Goal: Information Seeking & Learning: Learn about a topic

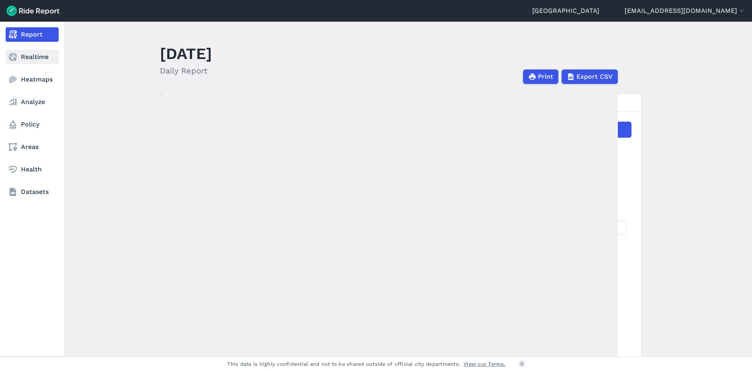
click at [35, 61] on link "Realtime" at bounding box center [32, 57] width 53 height 14
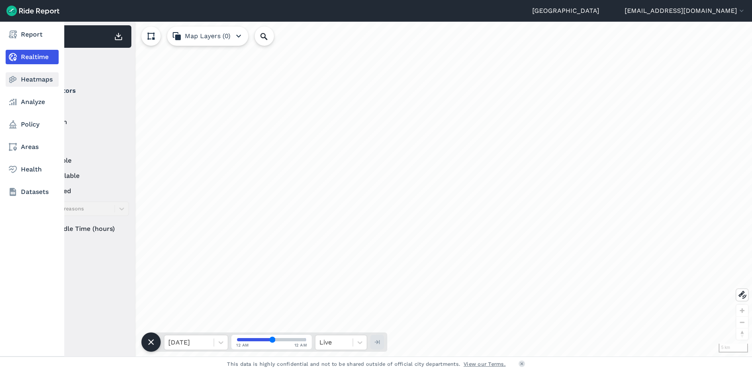
click at [39, 79] on link "Heatmaps" at bounding box center [32, 79] width 53 height 14
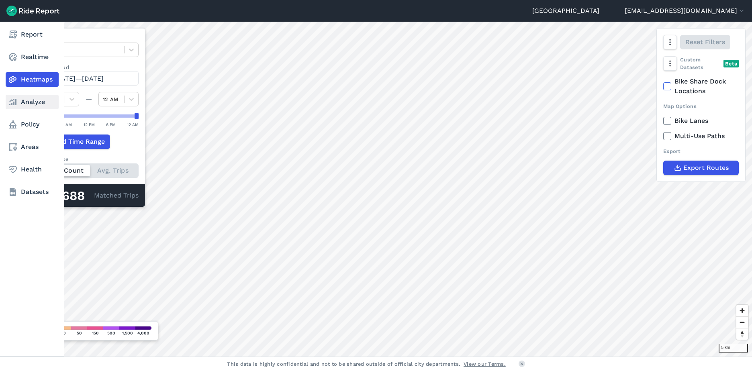
click at [37, 102] on link "Analyze" at bounding box center [32, 102] width 53 height 14
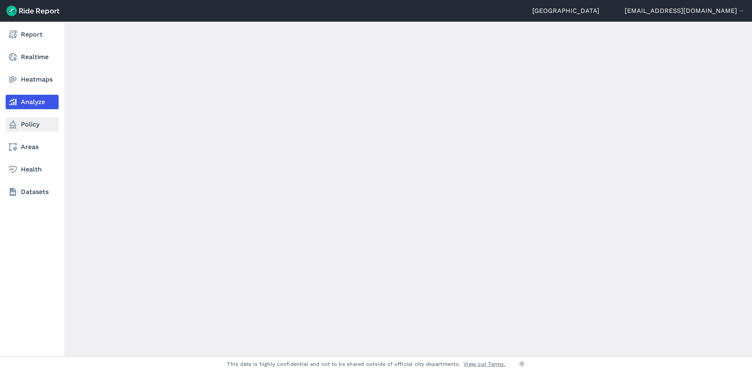
click at [36, 124] on link "Policy" at bounding box center [32, 124] width 53 height 14
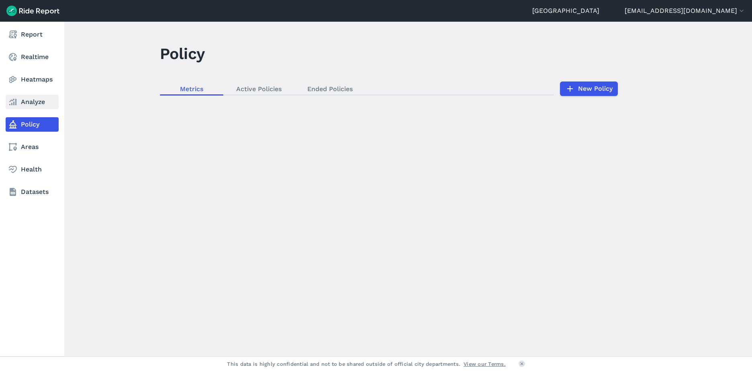
click at [38, 100] on link "Analyze" at bounding box center [32, 102] width 53 height 14
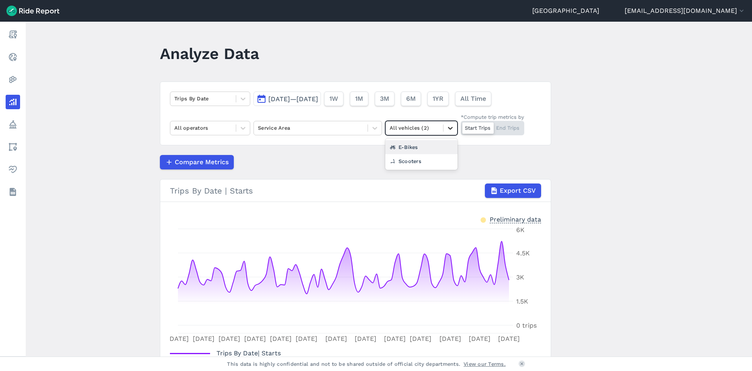
click at [446, 124] on icon at bounding box center [450, 128] width 8 height 8
click at [421, 150] on div "E-Bikes" at bounding box center [421, 147] width 72 height 14
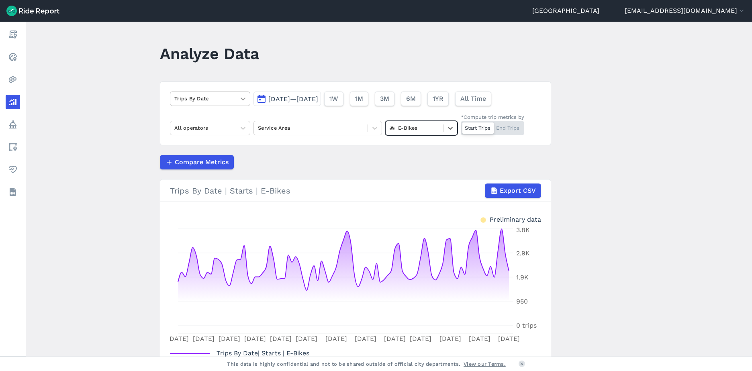
click at [240, 100] on icon at bounding box center [243, 99] width 8 height 8
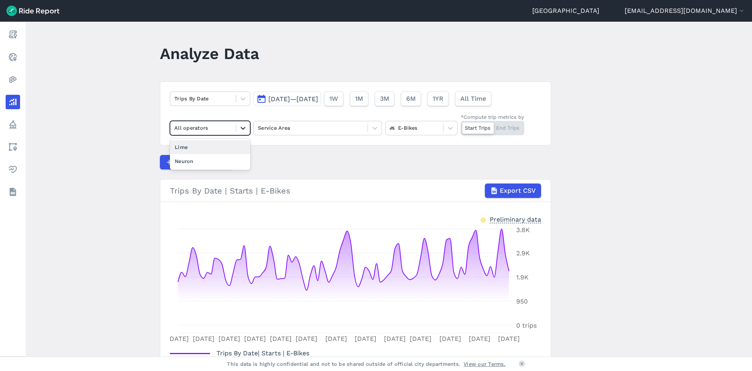
click at [240, 121] on div at bounding box center [243, 128] width 14 height 14
click at [220, 146] on div "Lime" at bounding box center [210, 147] width 80 height 14
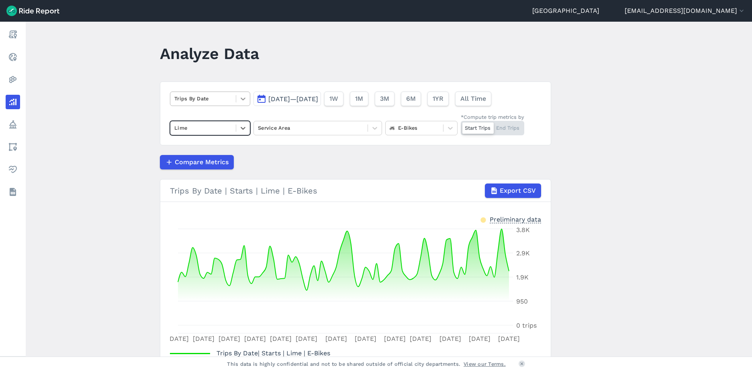
click at [246, 98] on div at bounding box center [243, 99] width 14 height 14
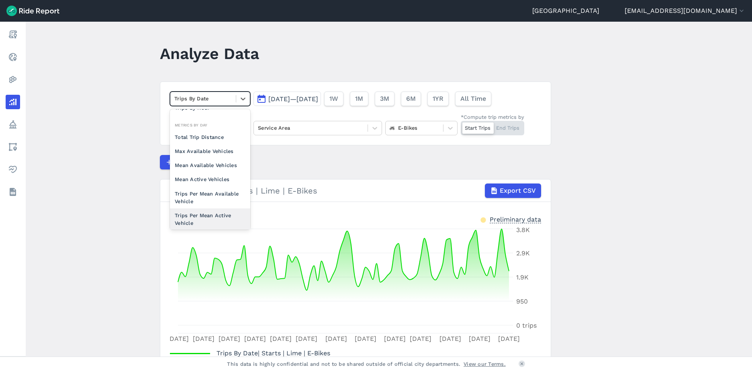
scroll to position [51, 0]
click at [210, 165] on div "Mean Available Vehicles" at bounding box center [210, 165] width 80 height 14
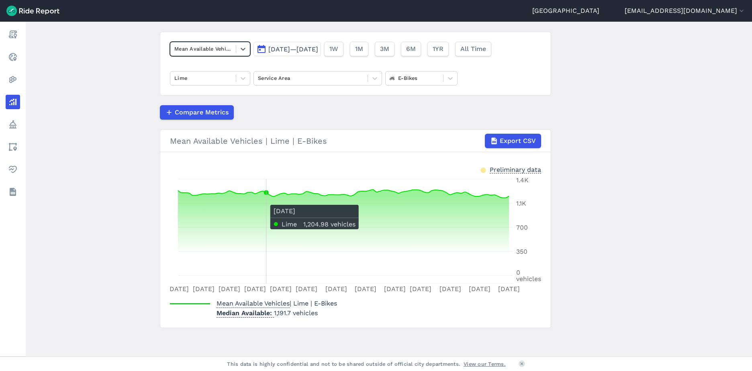
scroll to position [50, 0]
click at [321, 53] on button "[DATE]—[DATE]" at bounding box center [286, 48] width 67 height 14
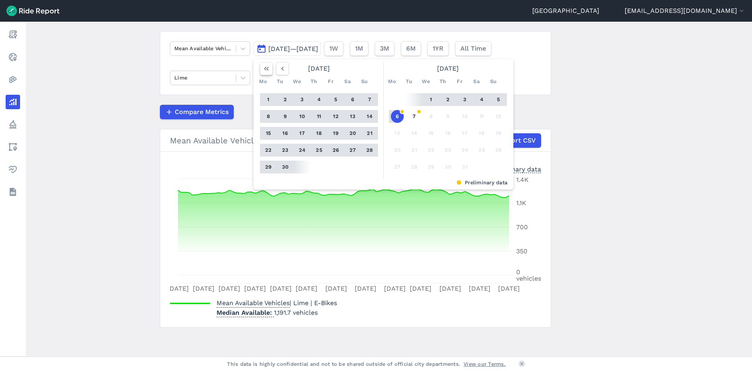
click at [268, 69] on icon "button" at bounding box center [266, 69] width 8 height 8
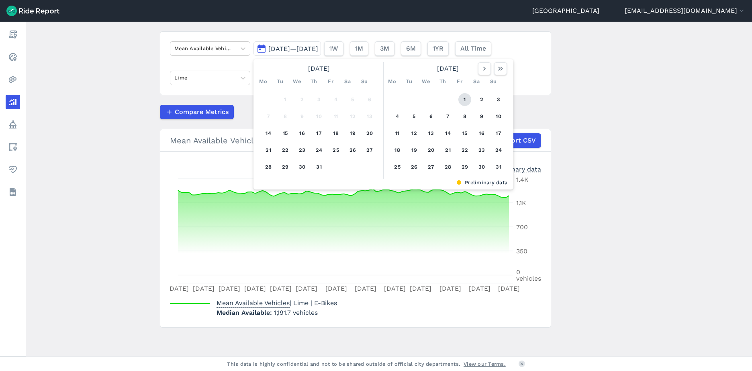
click at [463, 101] on button "1" at bounding box center [464, 99] width 13 height 13
click at [501, 75] on button "button" at bounding box center [500, 68] width 13 height 13
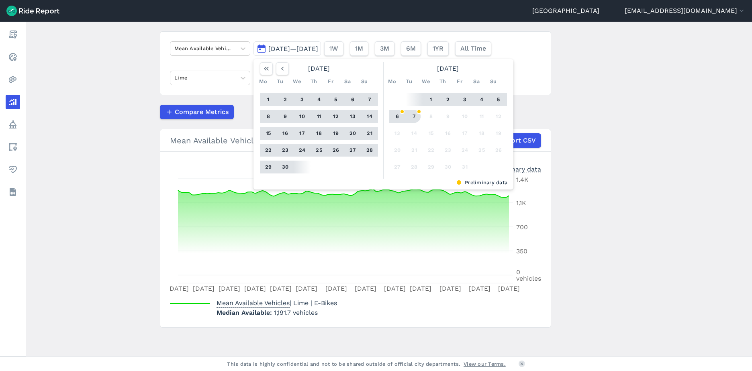
click at [416, 120] on button "7" at bounding box center [413, 116] width 13 height 13
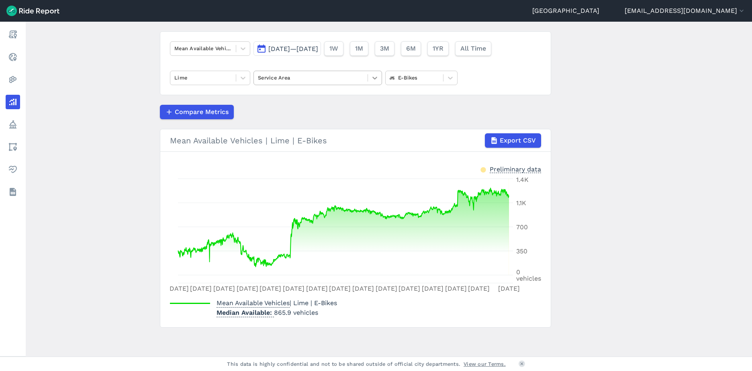
click at [369, 82] on div at bounding box center [375, 78] width 14 height 14
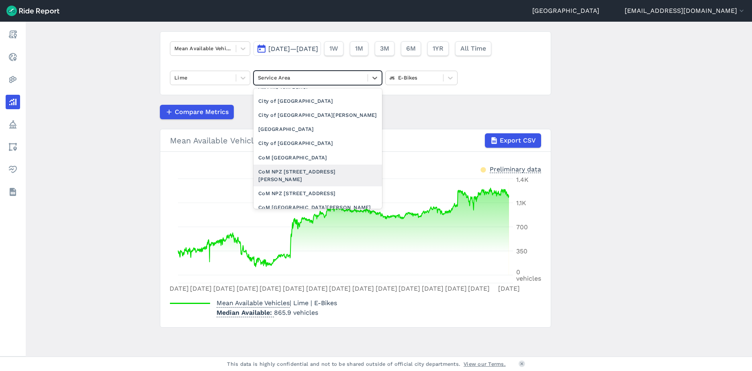
scroll to position [124, 0]
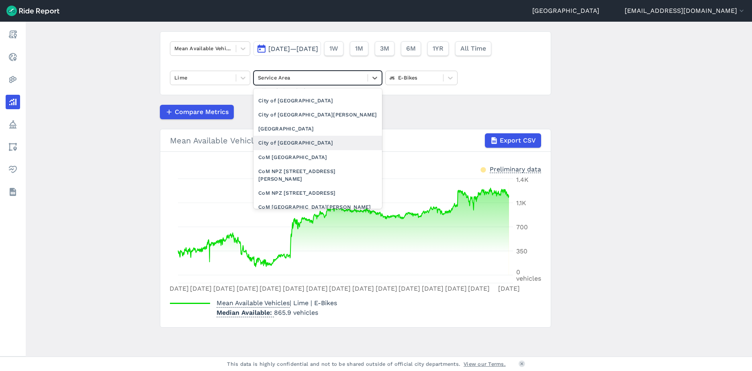
click at [284, 143] on div "City of [GEOGRAPHIC_DATA]" at bounding box center [317, 143] width 128 height 14
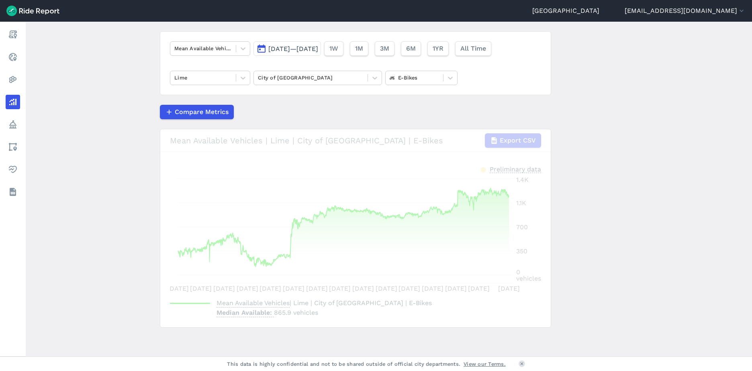
click at [284, 143] on div "loading" at bounding box center [355, 228] width 390 height 198
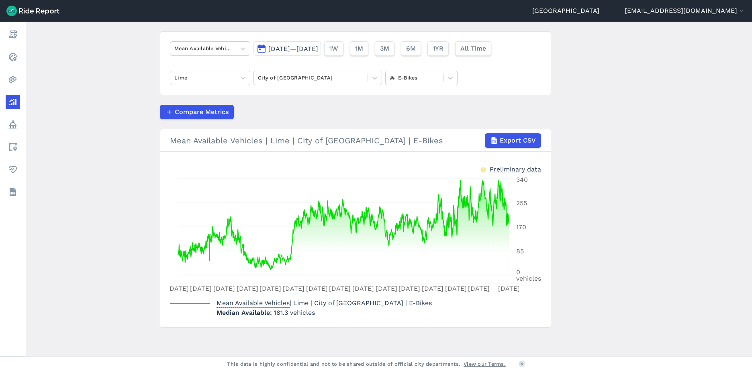
click at [305, 47] on span "[DATE]—[DATE]" at bounding box center [293, 49] width 50 height 8
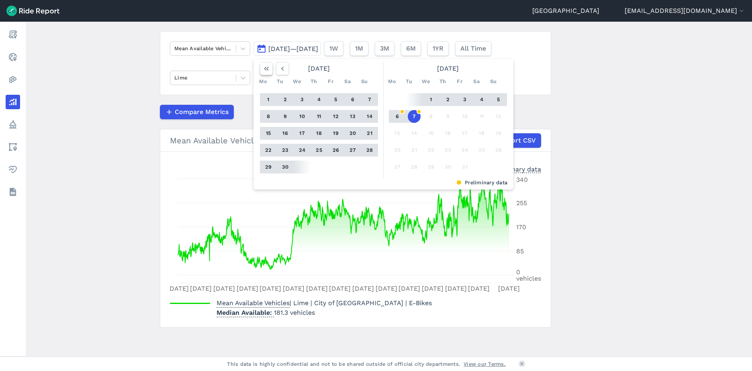
click at [266, 70] on use "button" at bounding box center [266, 69] width 5 height 4
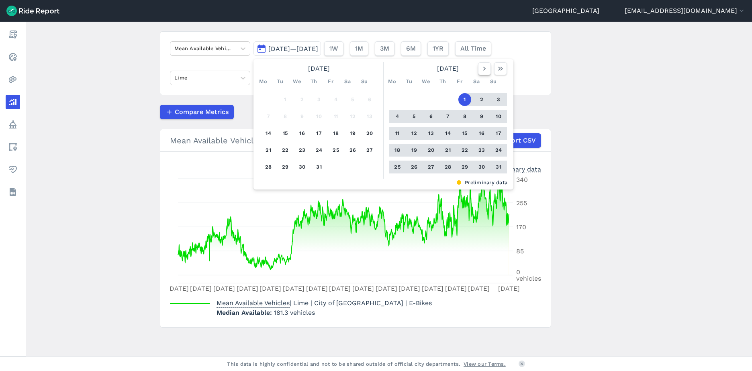
click at [487, 71] on icon "button" at bounding box center [484, 69] width 8 height 8
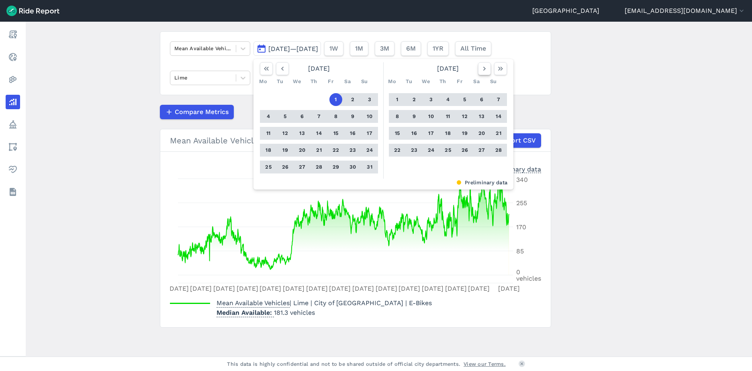
click at [487, 71] on icon "button" at bounding box center [484, 69] width 8 height 8
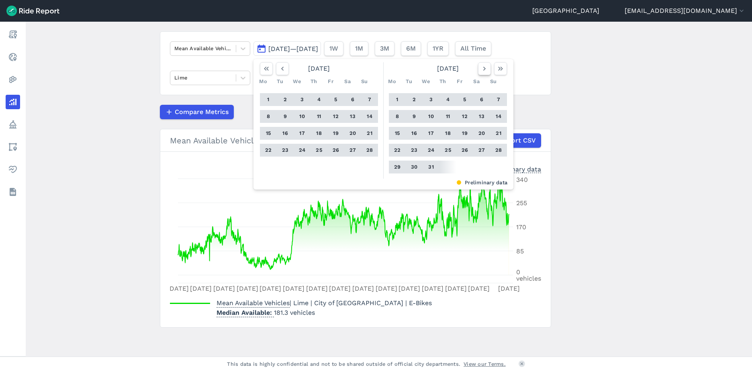
click at [487, 71] on icon "button" at bounding box center [484, 69] width 8 height 8
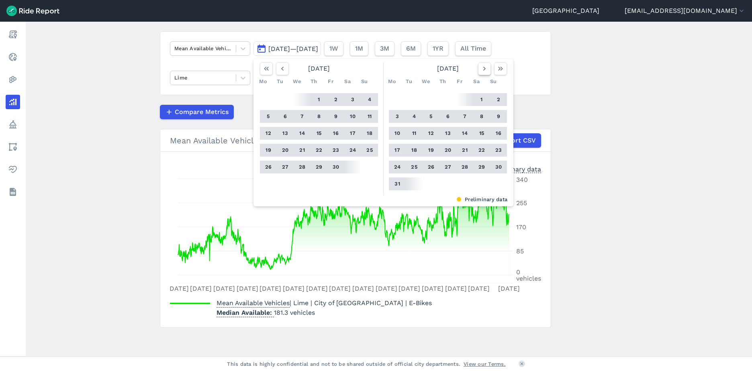
click at [487, 71] on icon "button" at bounding box center [484, 69] width 8 height 8
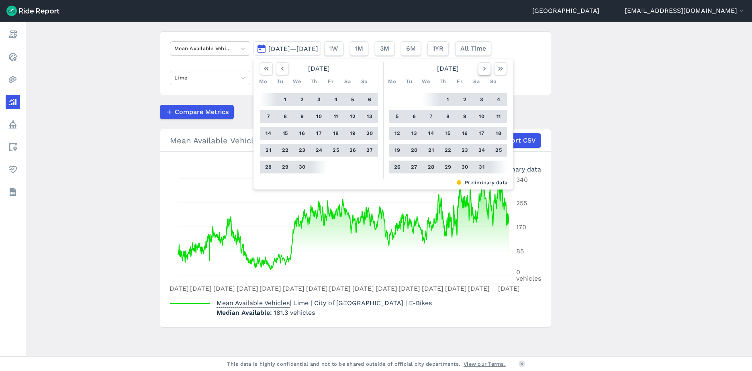
click at [487, 71] on icon "button" at bounding box center [484, 69] width 8 height 8
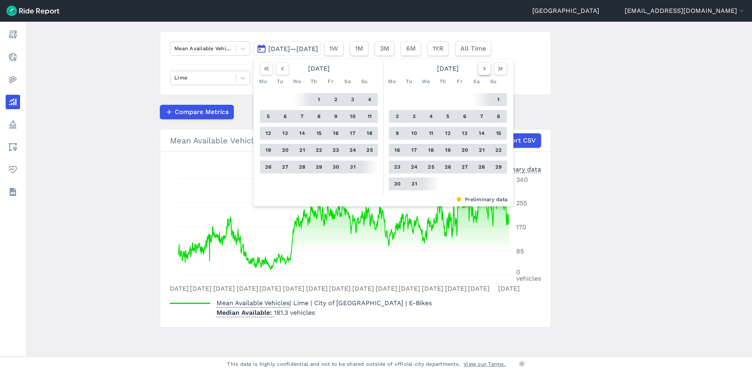
click at [487, 71] on icon "button" at bounding box center [484, 69] width 8 height 8
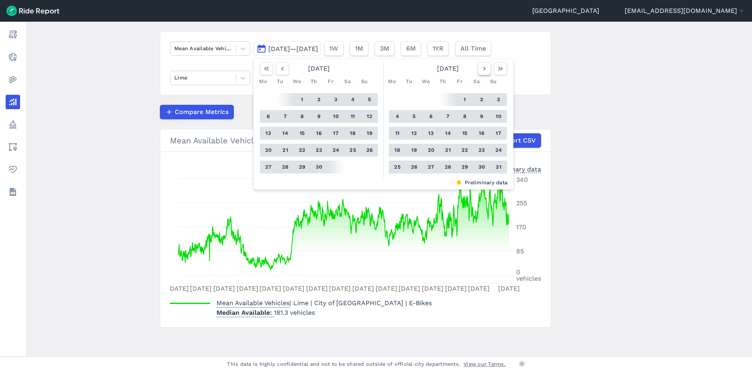
click at [487, 71] on icon "button" at bounding box center [484, 69] width 8 height 8
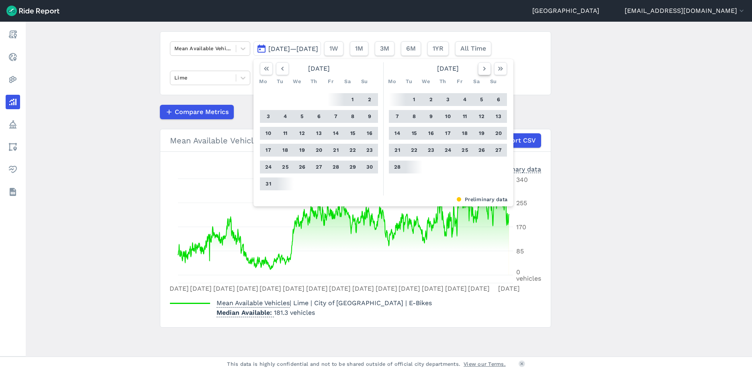
click at [487, 71] on icon "button" at bounding box center [484, 69] width 8 height 8
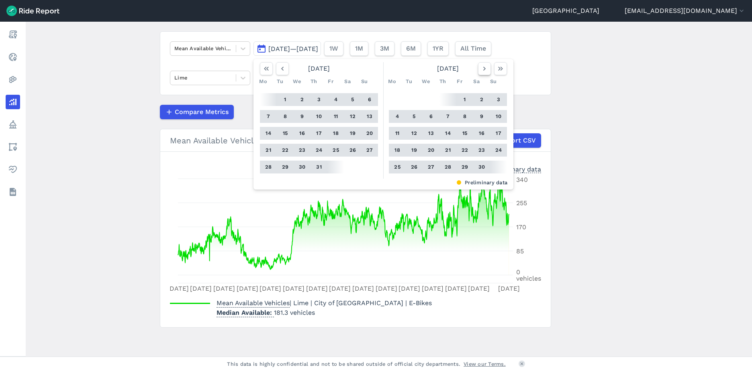
click at [487, 71] on icon "button" at bounding box center [484, 69] width 8 height 8
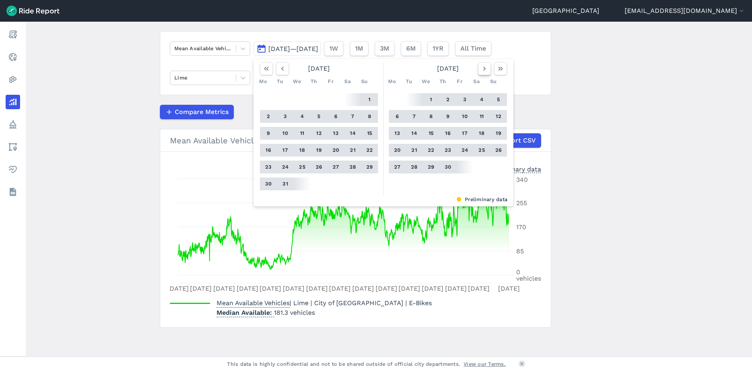
click at [487, 71] on icon "button" at bounding box center [484, 69] width 8 height 8
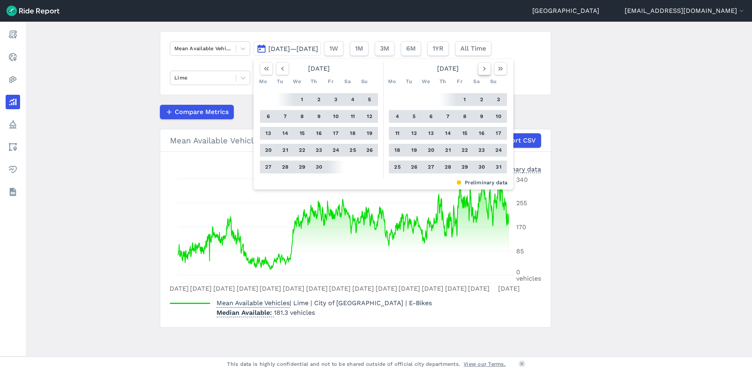
click at [487, 71] on icon "button" at bounding box center [484, 69] width 8 height 8
click at [445, 98] on button "1" at bounding box center [447, 99] width 13 height 13
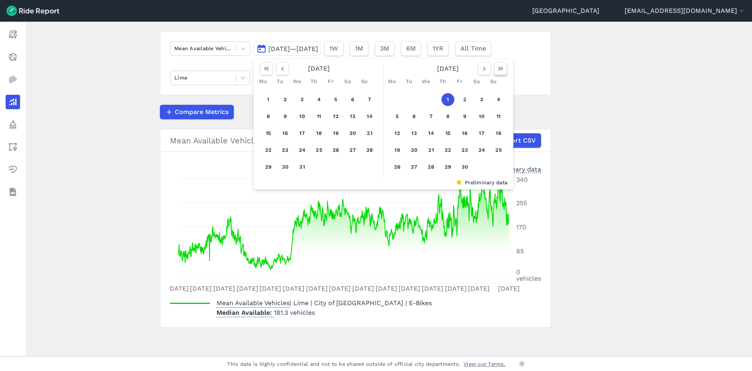
click at [499, 70] on icon "button" at bounding box center [500, 69] width 8 height 8
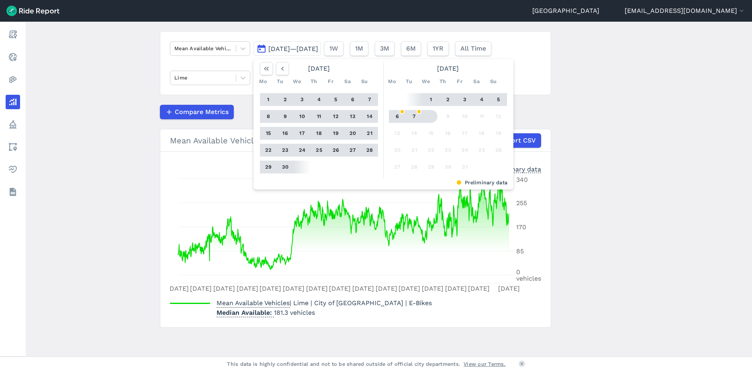
click at [415, 115] on button "7" at bounding box center [413, 116] width 13 height 13
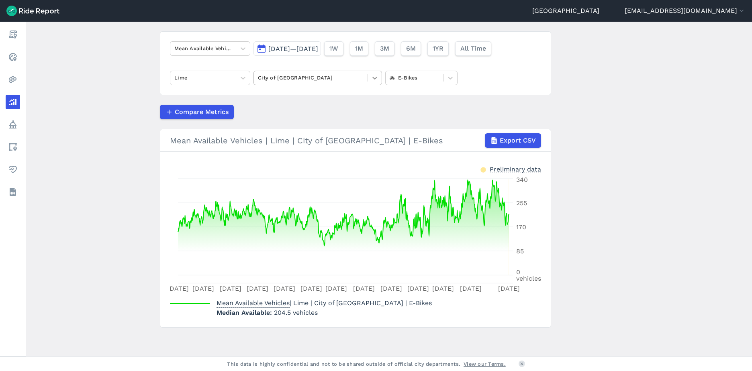
click at [374, 79] on icon at bounding box center [374, 78] width 5 height 3
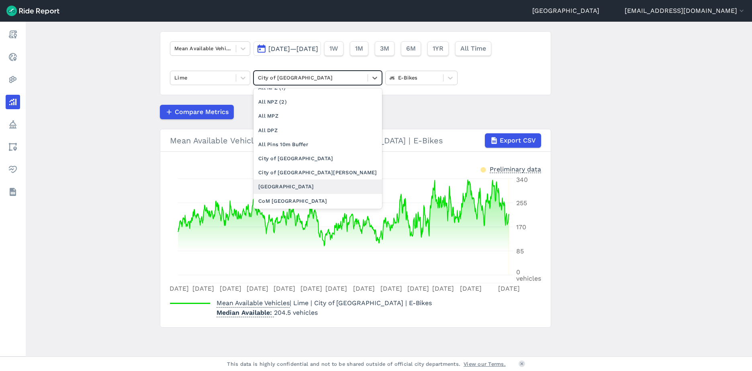
scroll to position [80, 0]
click at [310, 171] on div "City of [GEOGRAPHIC_DATA][PERSON_NAME]" at bounding box center [317, 172] width 128 height 14
